Goal: Information Seeking & Learning: Learn about a topic

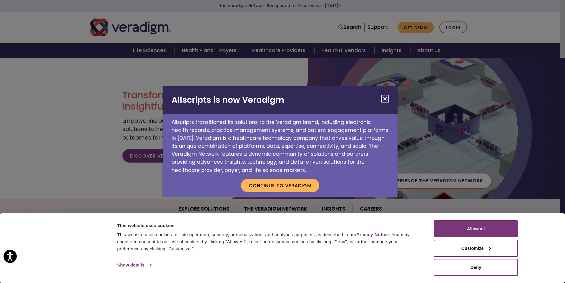
click at [388, 98] on button "Close" at bounding box center [384, 98] width 7 height 7
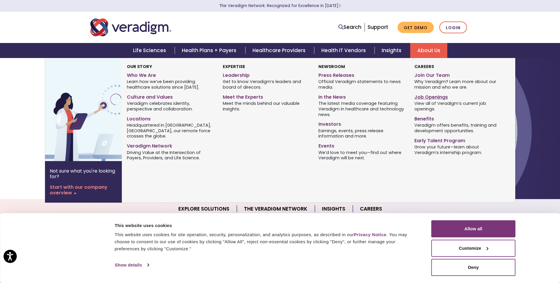
click at [428, 96] on link "Job Openings" at bounding box center [457, 96] width 87 height 9
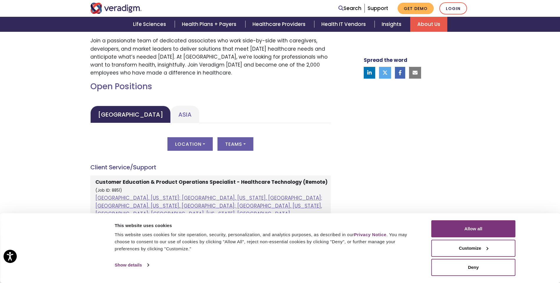
scroll to position [235, 0]
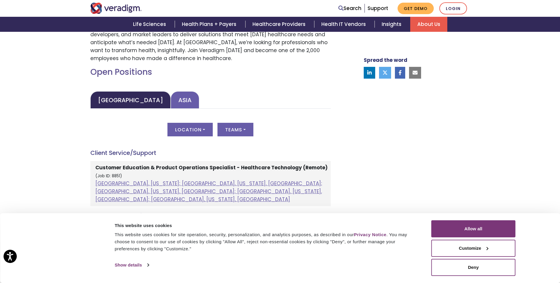
click at [174, 104] on link "Asia" at bounding box center [185, 99] width 29 height 17
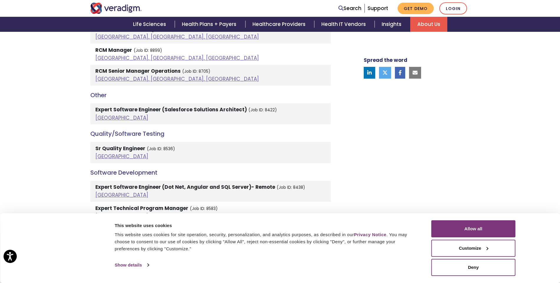
scroll to position [883, 0]
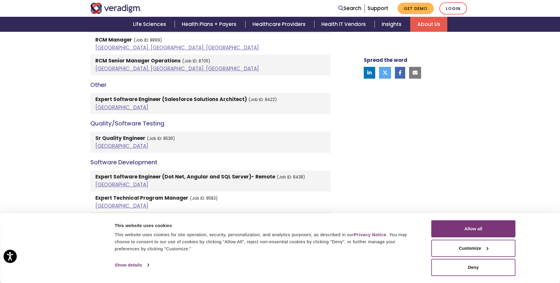
click at [112, 135] on strong "Sr Quality Engineer" at bounding box center [120, 138] width 50 height 7
click at [104, 142] on link "[GEOGRAPHIC_DATA]" at bounding box center [121, 145] width 53 height 7
